Goal: Task Accomplishment & Management: Manage account settings

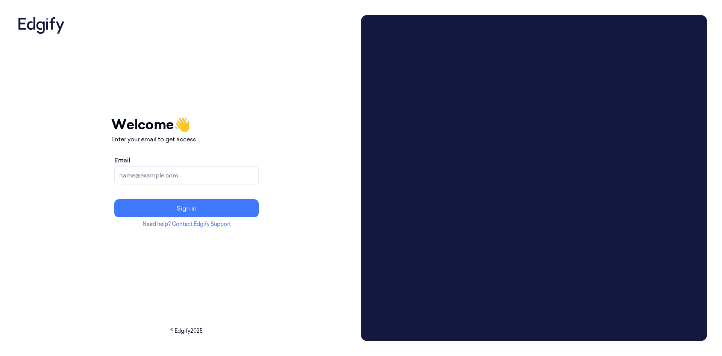
click at [228, 177] on input "Email" at bounding box center [186, 175] width 144 height 18
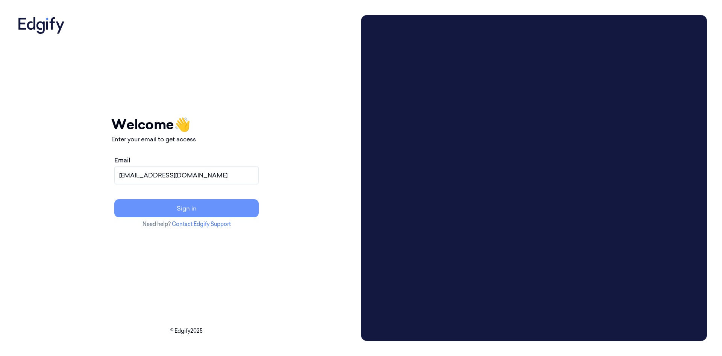
click at [243, 210] on button "Sign in" at bounding box center [186, 208] width 144 height 18
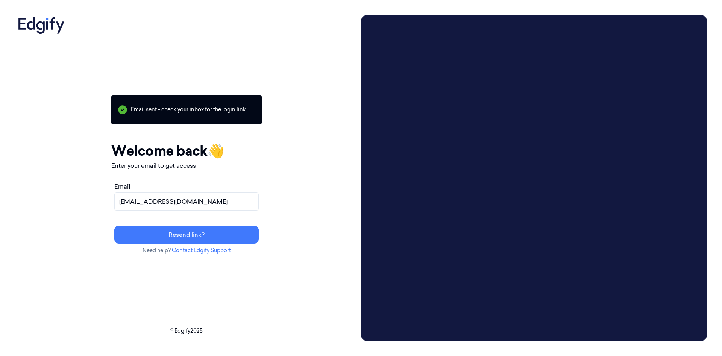
click at [213, 202] on input "[EMAIL_ADDRESS][DOMAIN_NAME]" at bounding box center [186, 202] width 144 height 18
click at [243, 234] on button "Resend link?" at bounding box center [186, 235] width 144 height 18
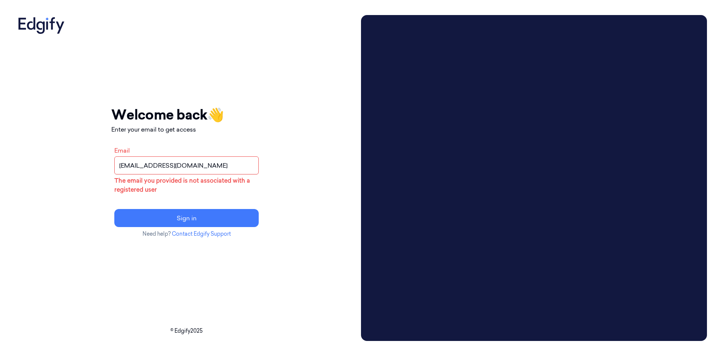
click at [212, 165] on input "[EMAIL_ADDRESS][DOMAIN_NAME]" at bounding box center [186, 165] width 144 height 18
type input "[EMAIL_ADDRESS][DOMAIN_NAME]"
click at [247, 220] on button "Sign in" at bounding box center [186, 218] width 144 height 18
